Goal: Check status: Check status

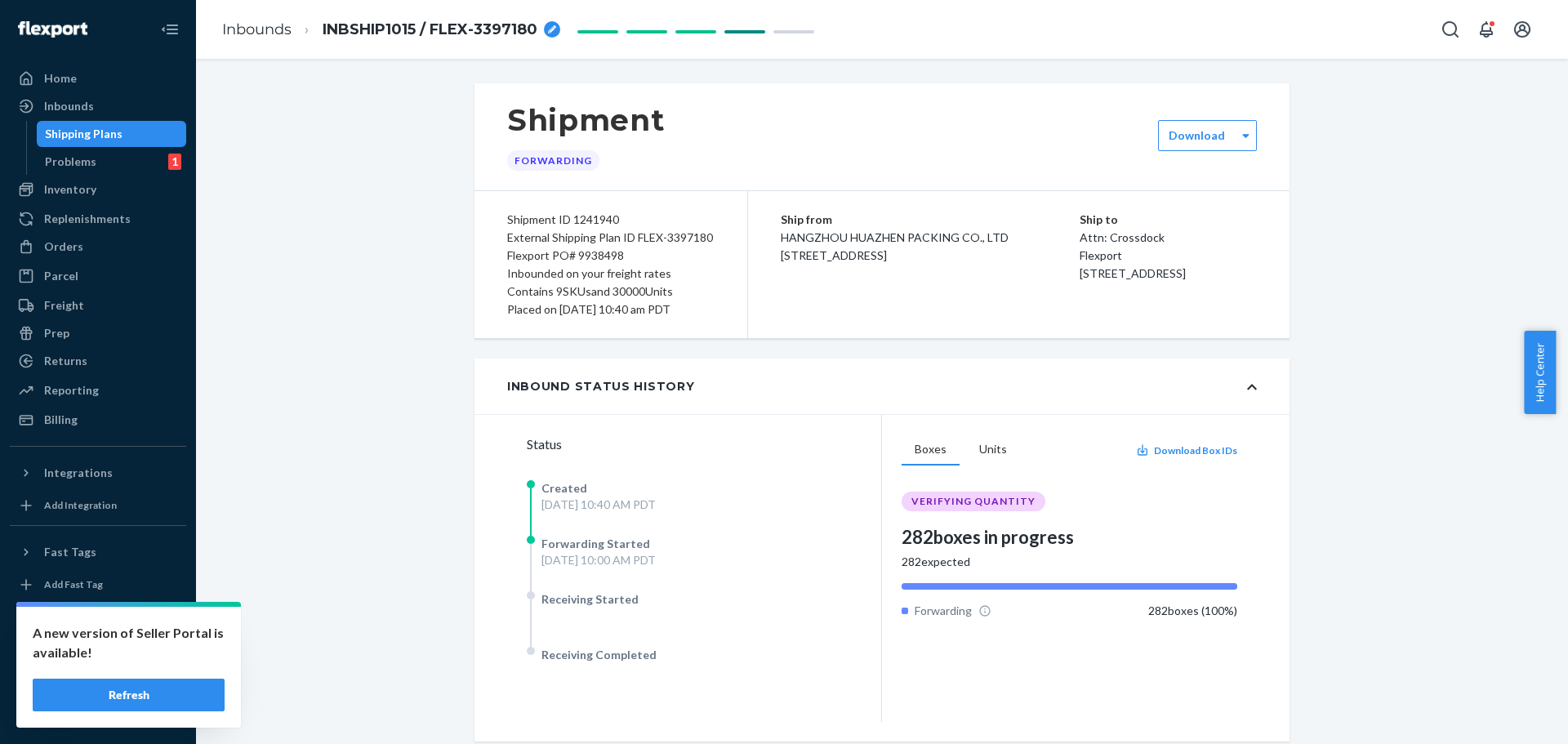
click at [1445, 30] on icon "Open Search Box" at bounding box center [1450, 29] width 20 height 20
type input "pink hype"
click at [1250, 20] on li "Pink Hype BE9304" at bounding box center [1358, 0] width 216 height 41
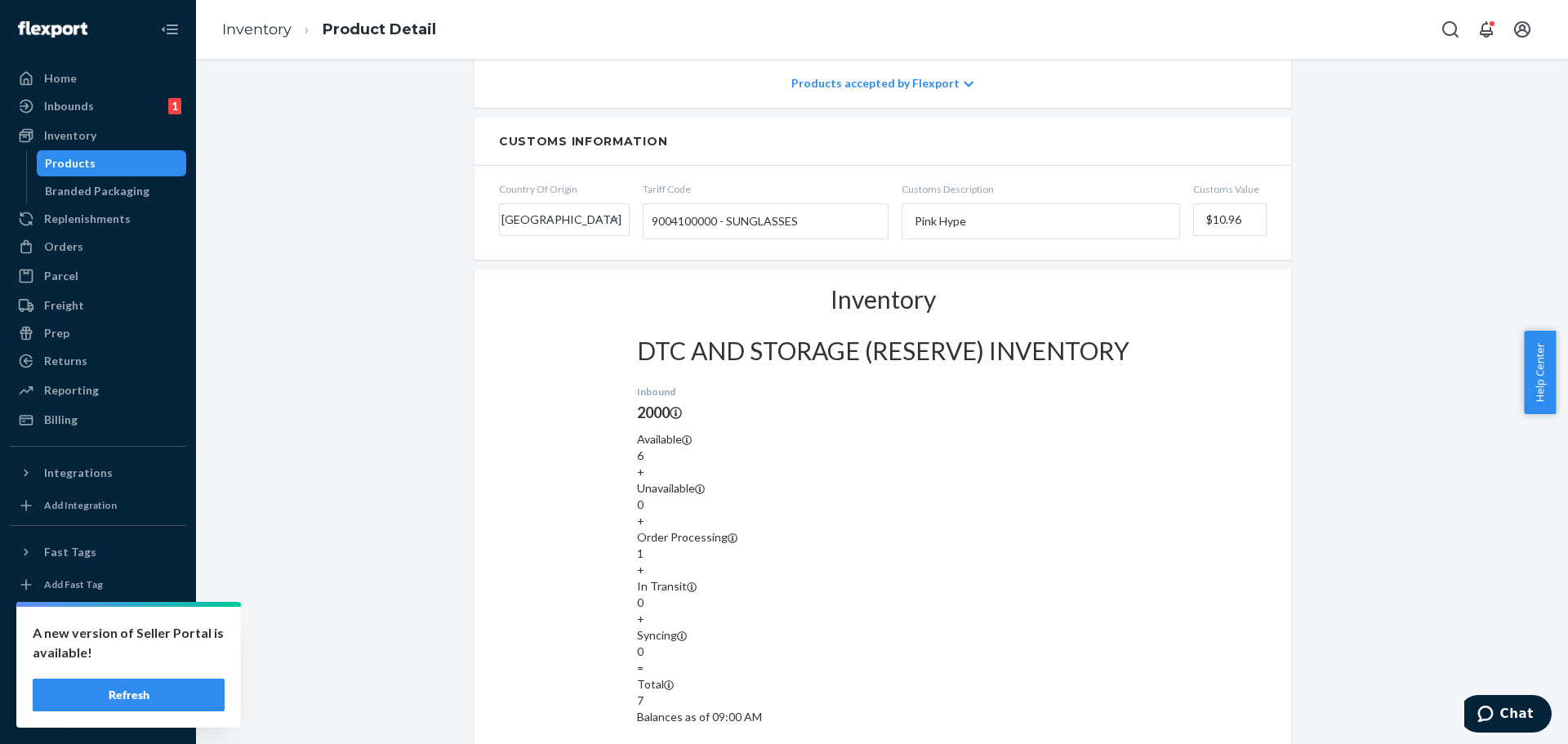
scroll to position [735, 0]
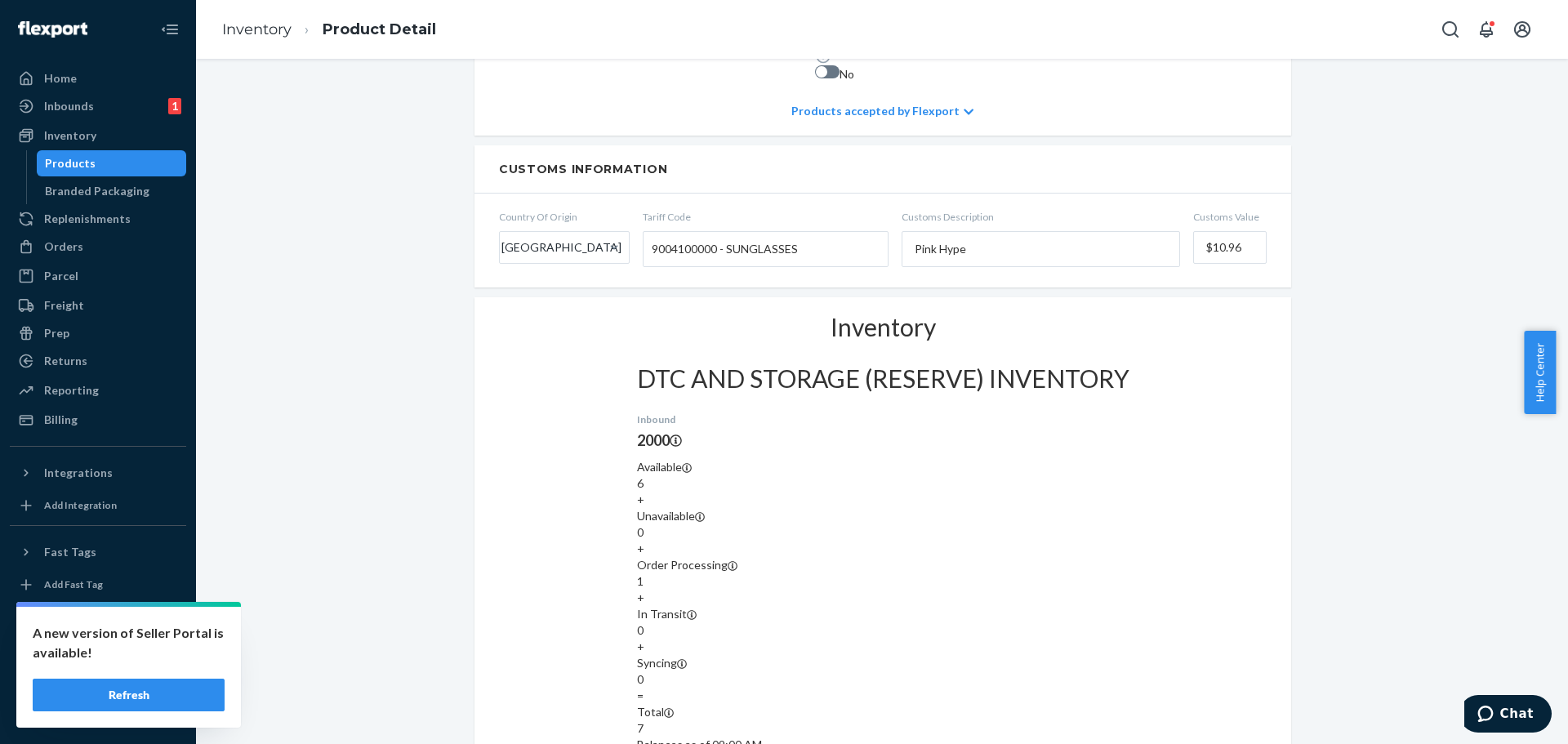
click at [106, 689] on button "Refresh" at bounding box center [128, 695] width 192 height 33
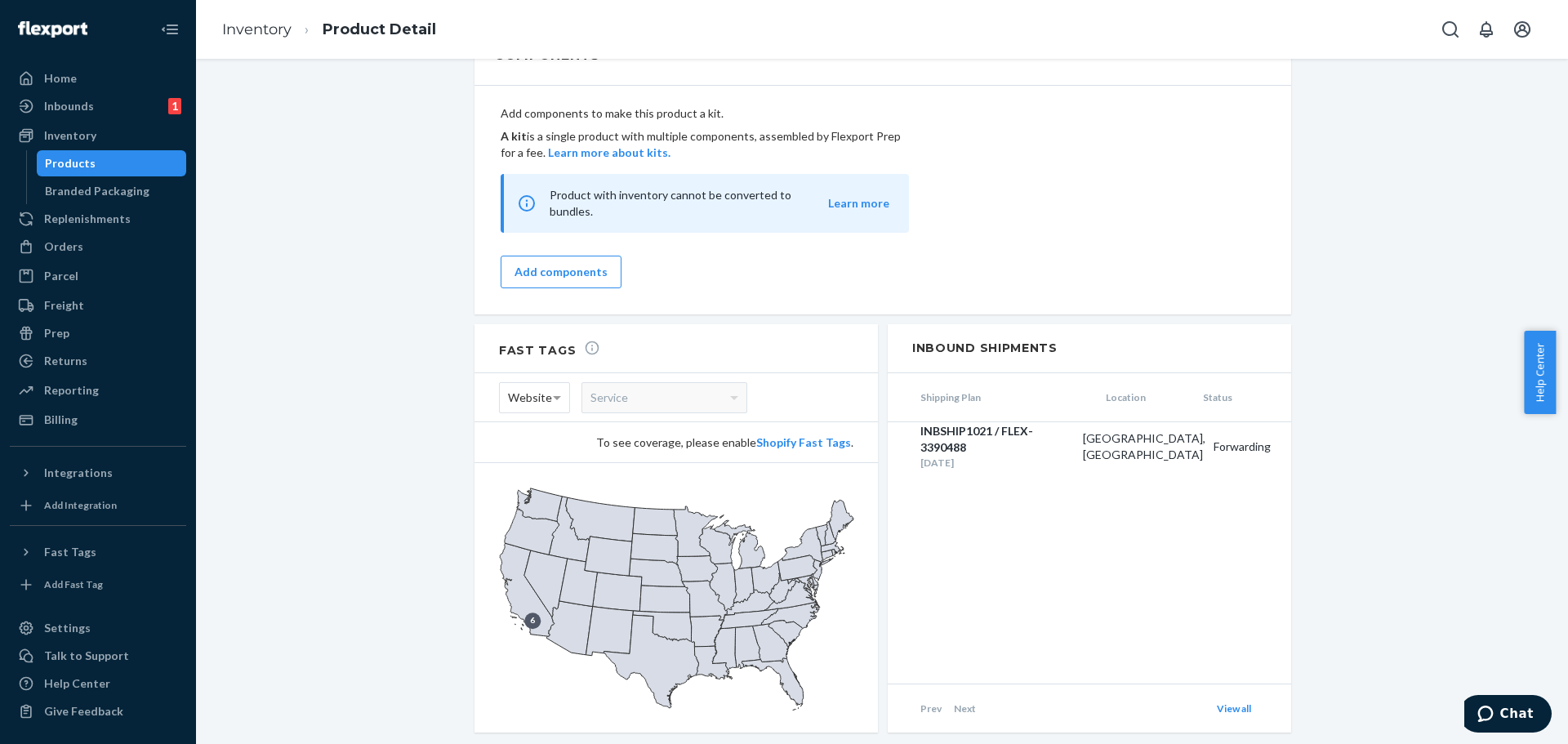
scroll to position [1399, 0]
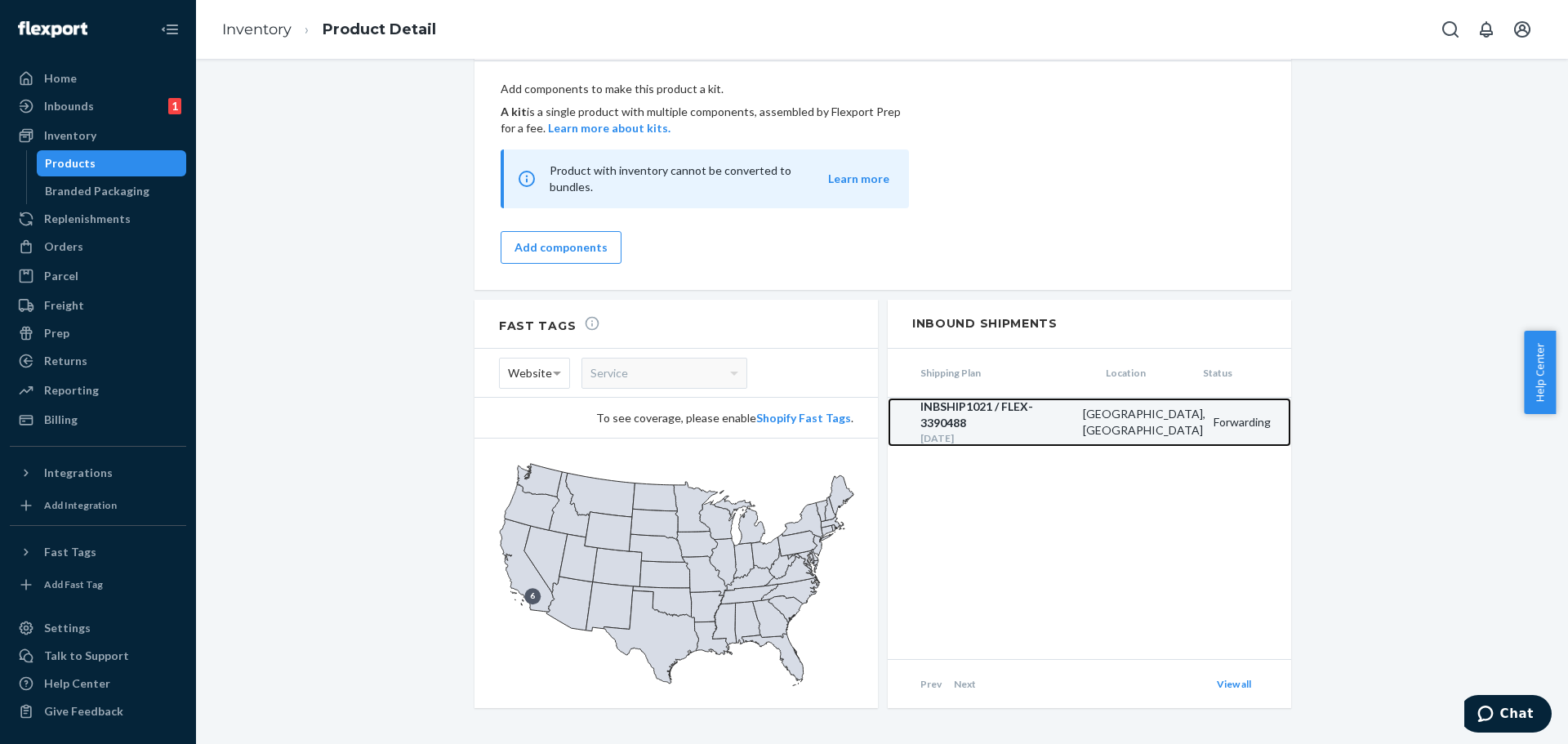
click at [976, 410] on div "INBSHIP1021 / FLEX-3390488" at bounding box center [998, 414] width 154 height 33
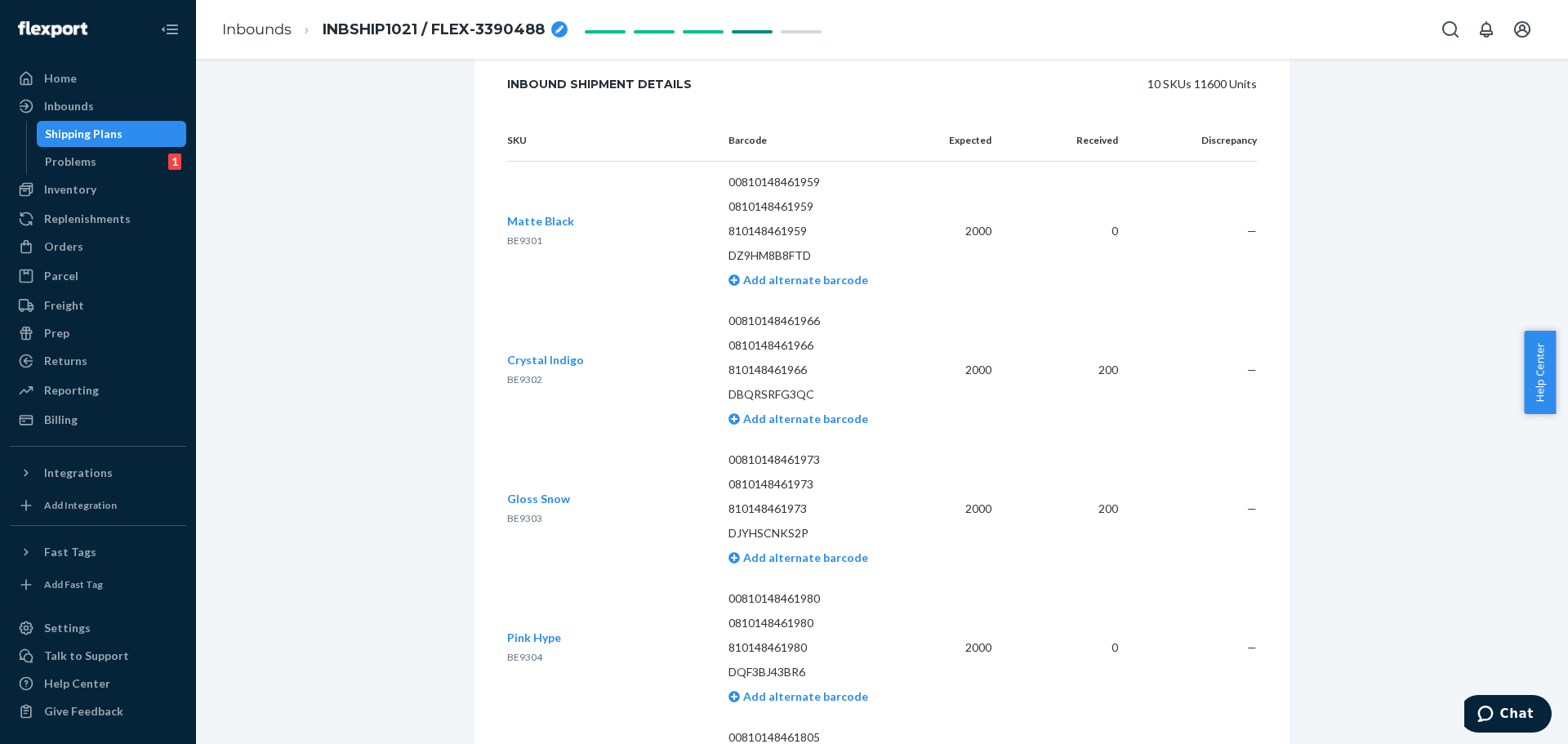
scroll to position [2579, 0]
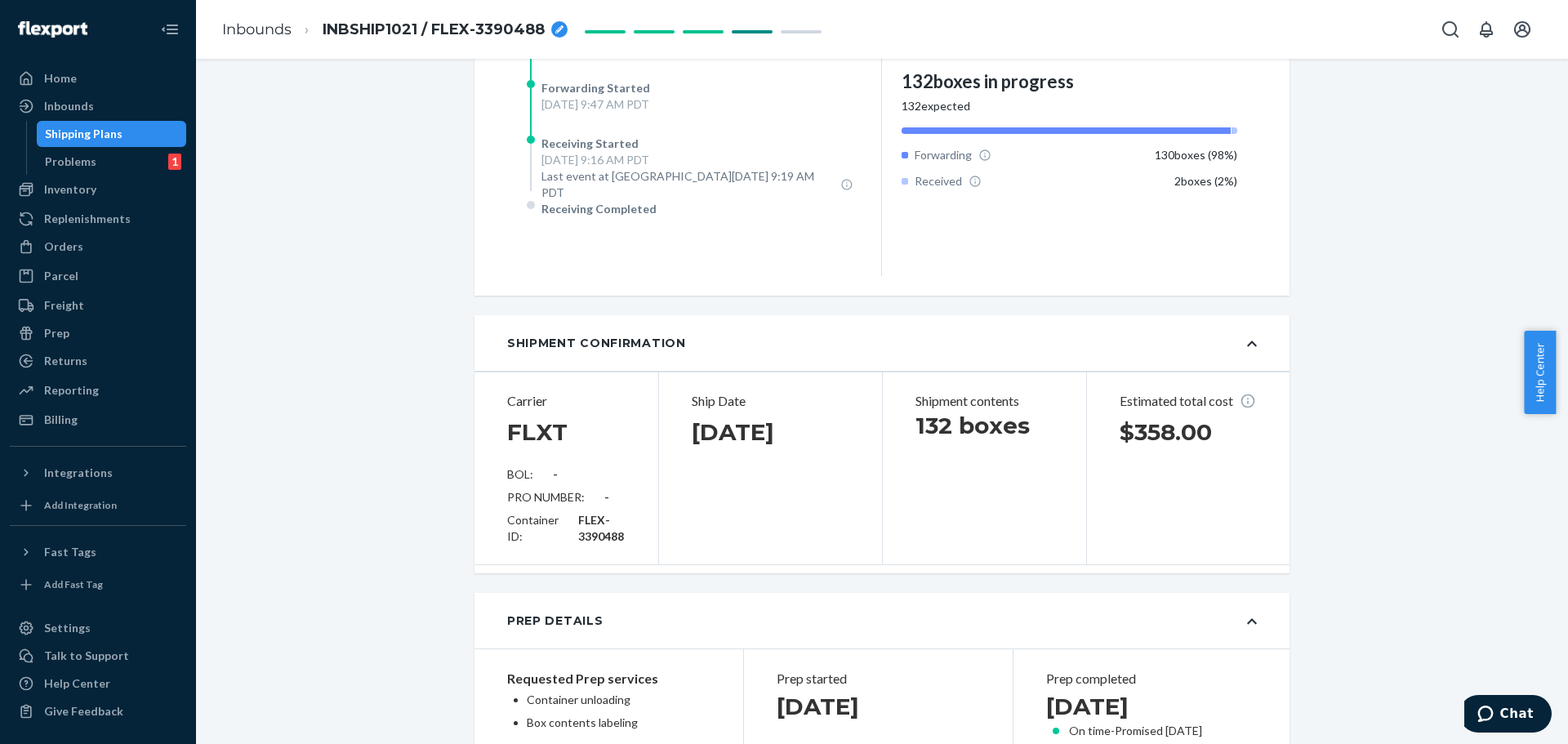
scroll to position [293, 0]
